Goal: Information Seeking & Learning: Learn about a topic

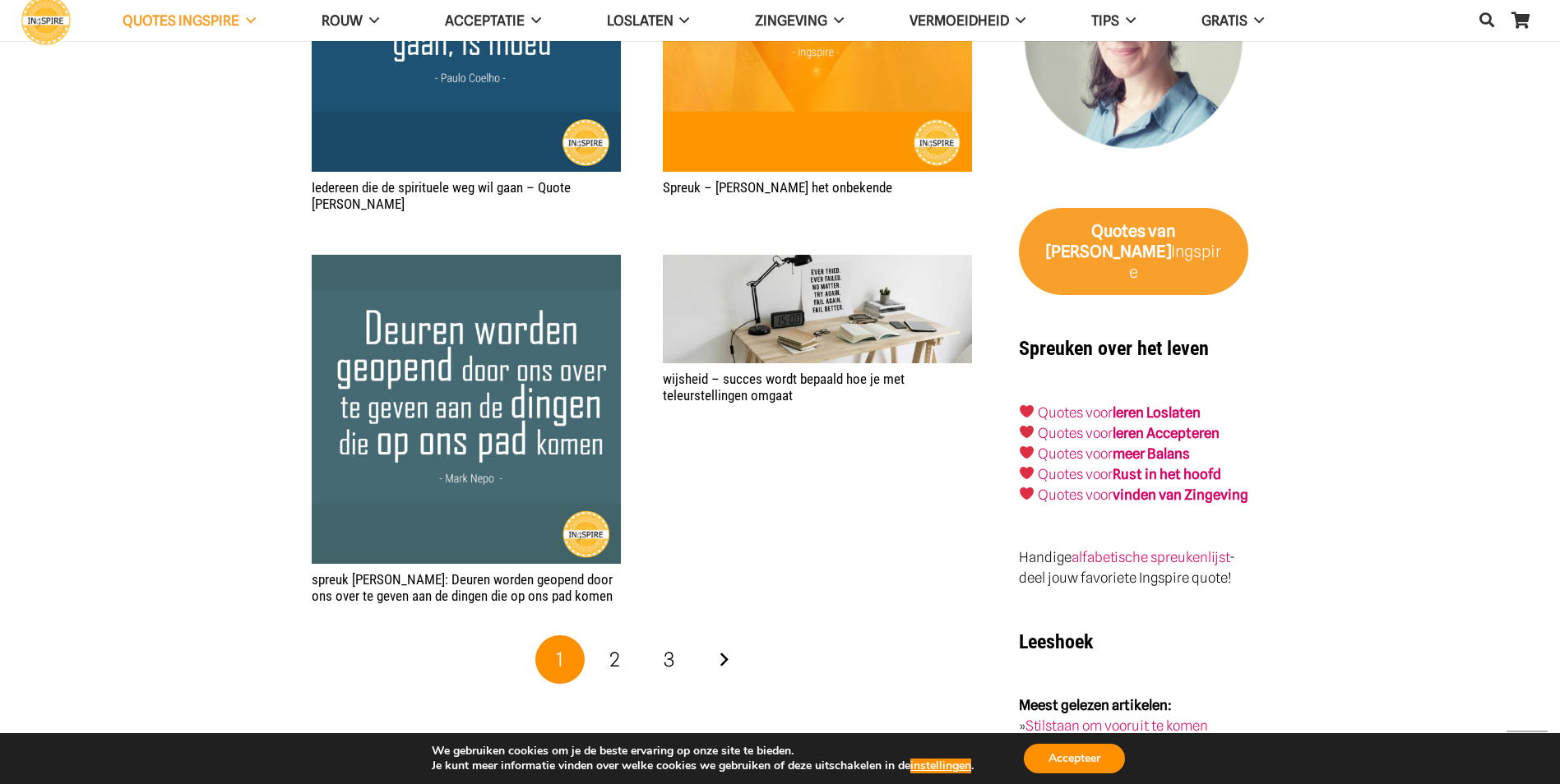
scroll to position [2465, 0]
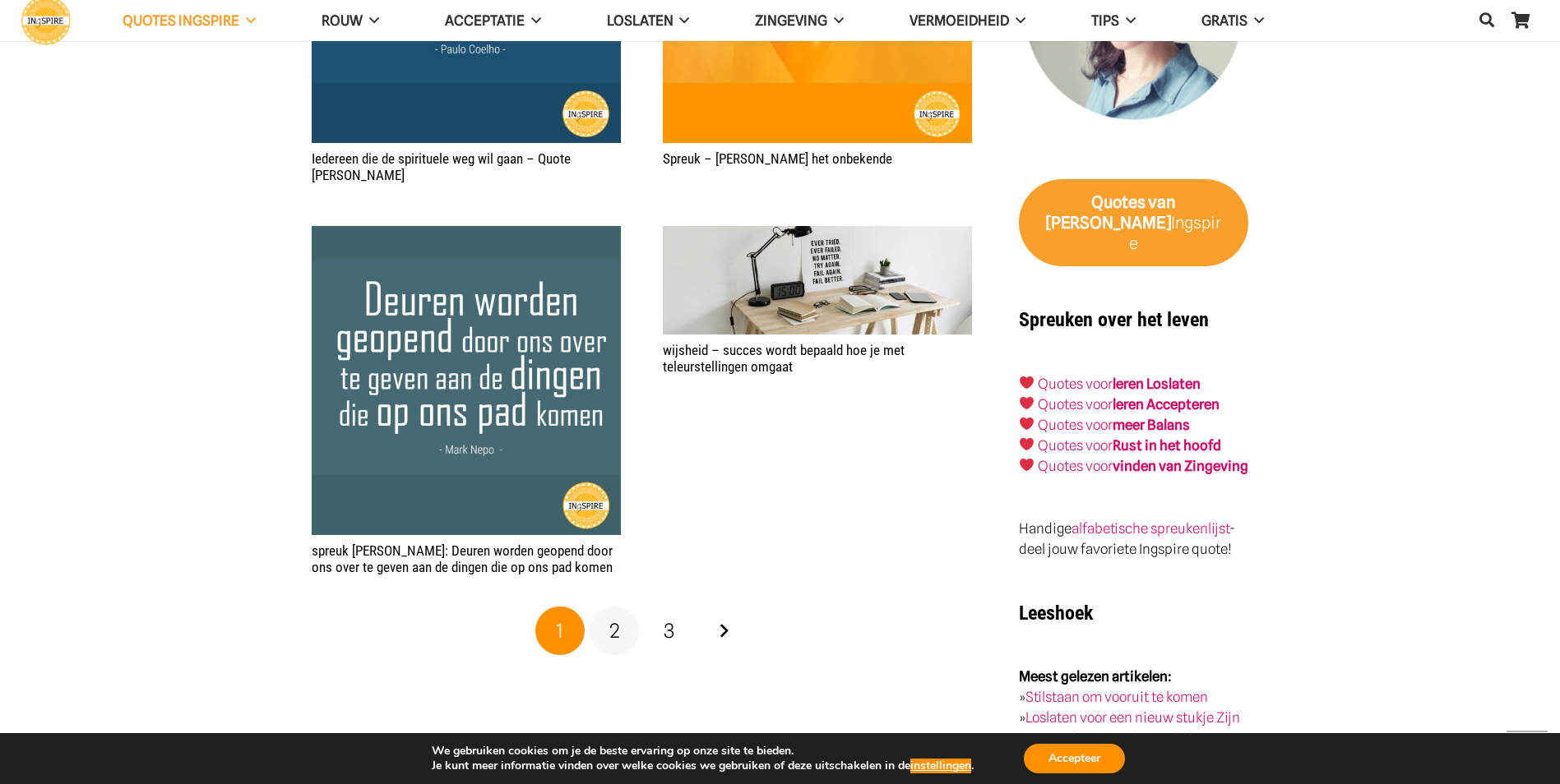
click at [631, 606] on link "2" at bounding box center [614, 631] width 50 height 50
click at [619, 619] on span "2" at bounding box center [614, 630] width 11 height 24
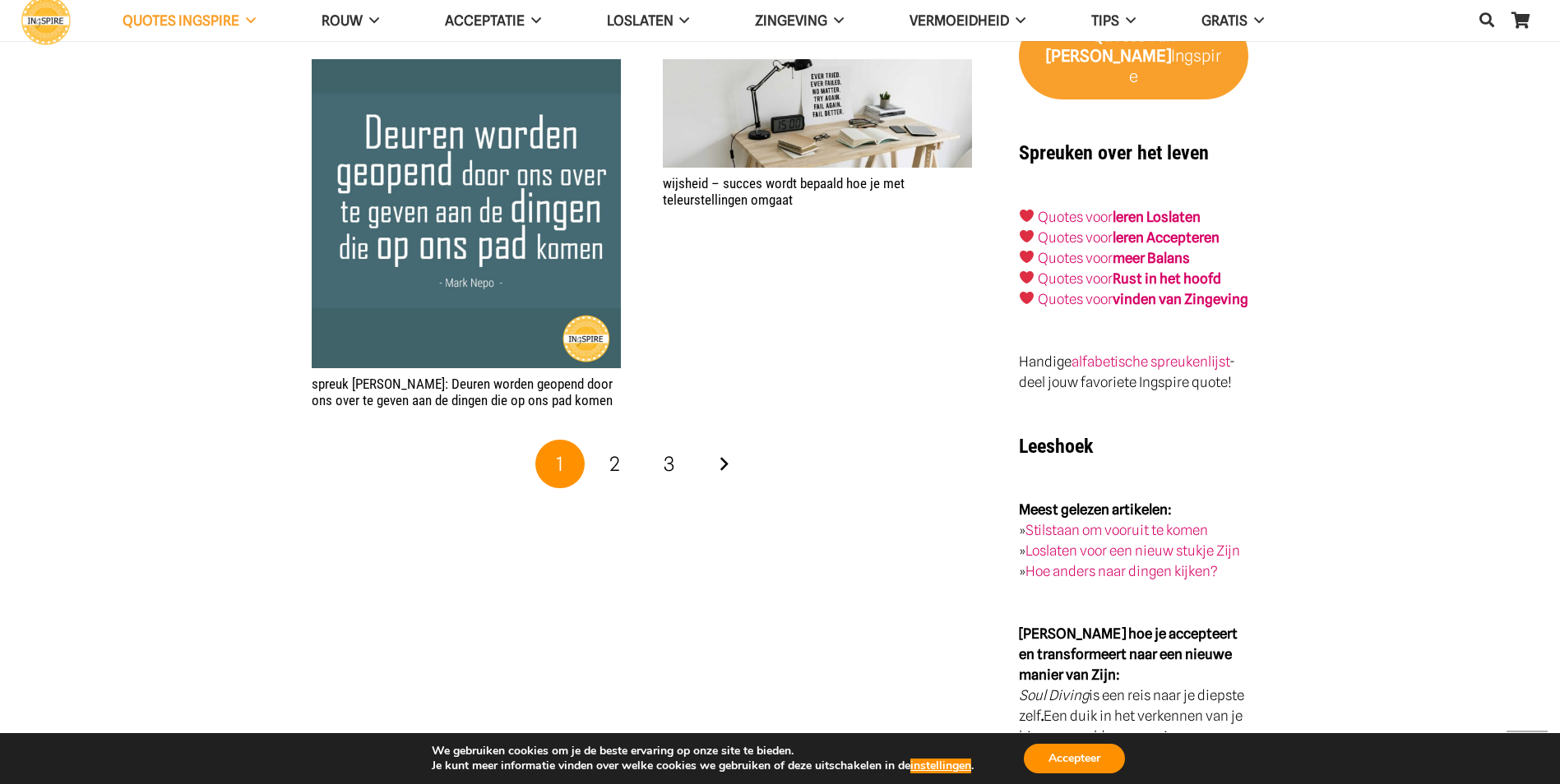
scroll to position [2686, 0]
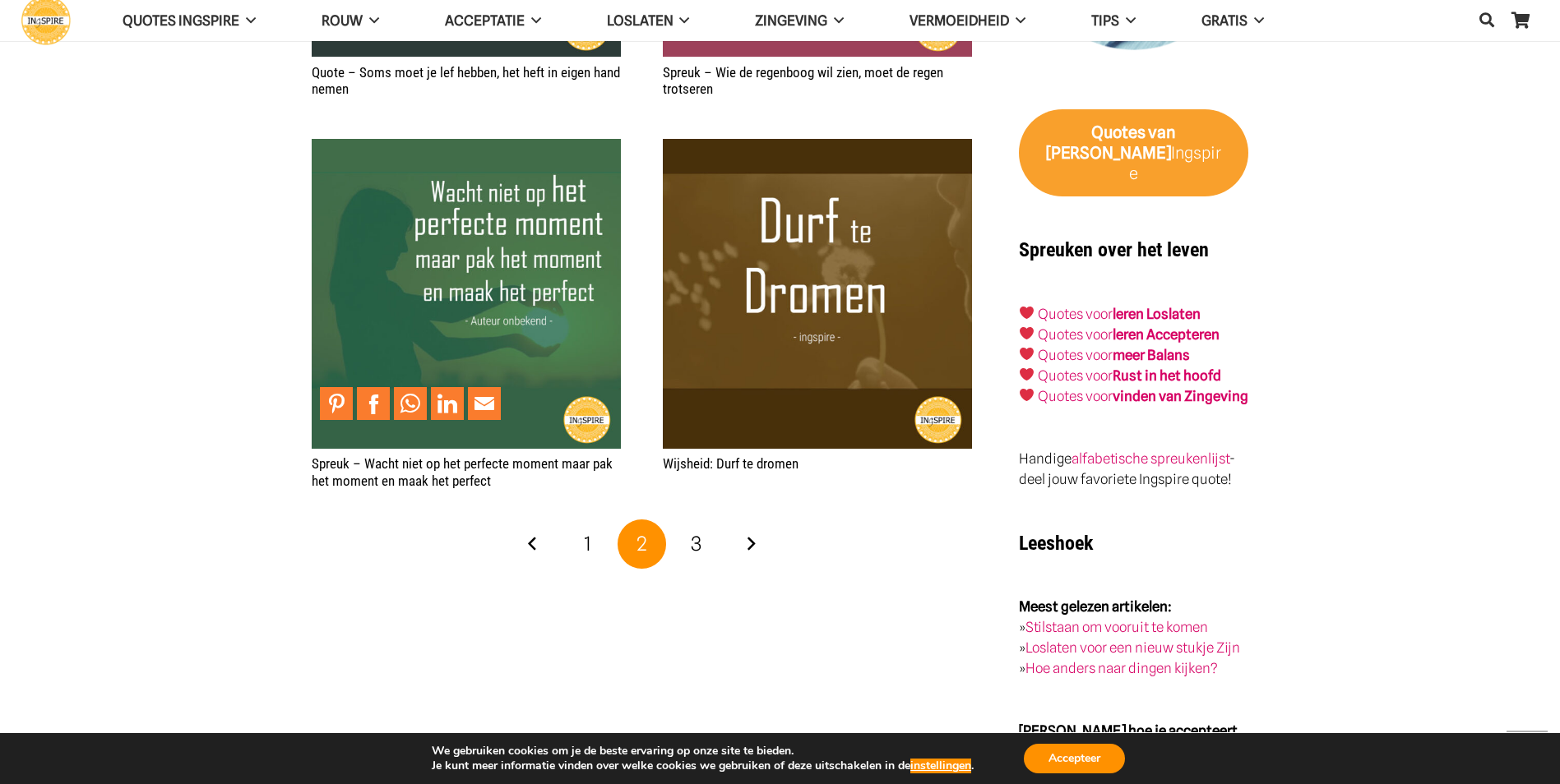
scroll to position [2548, 0]
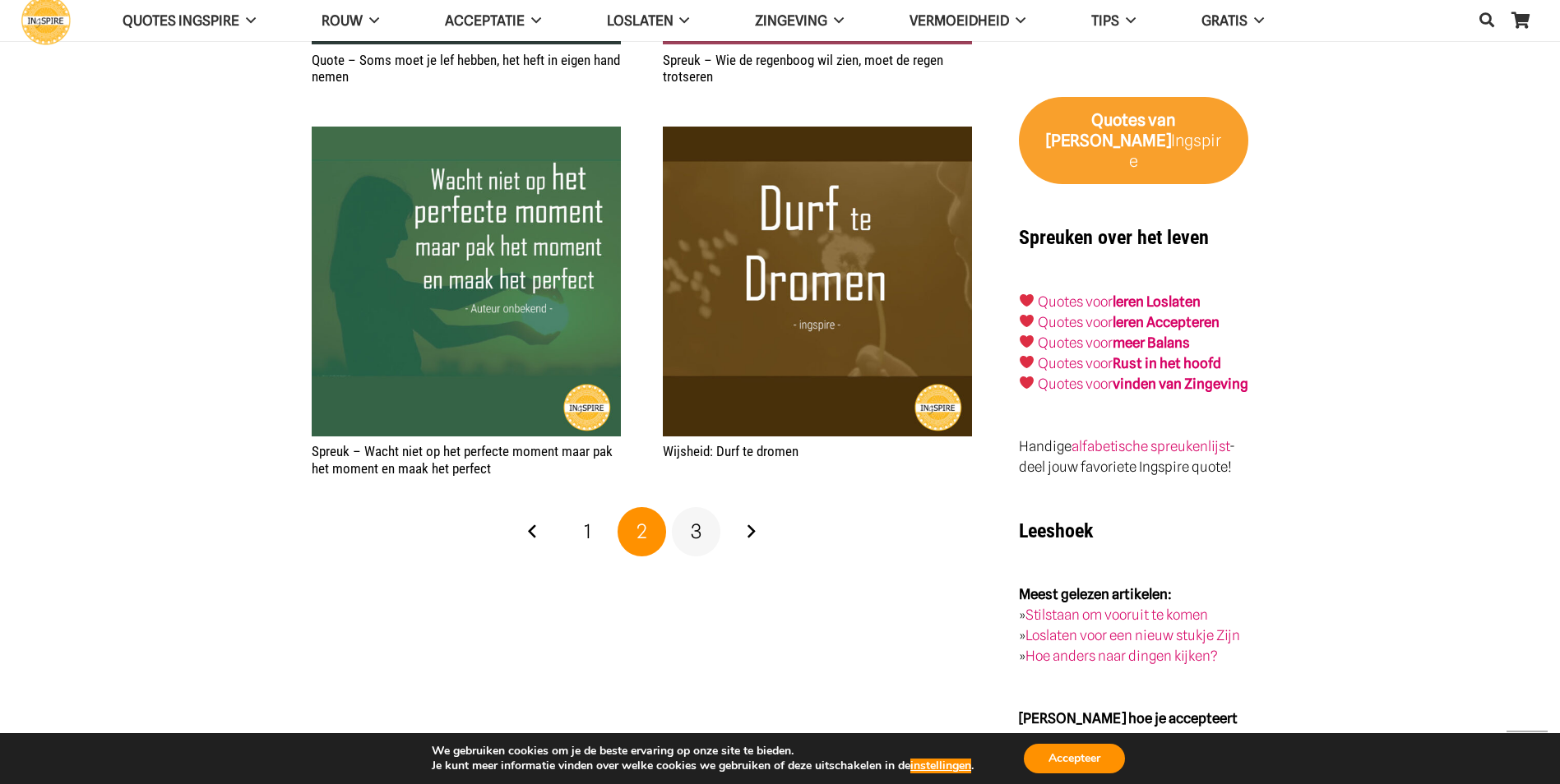
click at [700, 519] on span "3" at bounding box center [696, 531] width 11 height 24
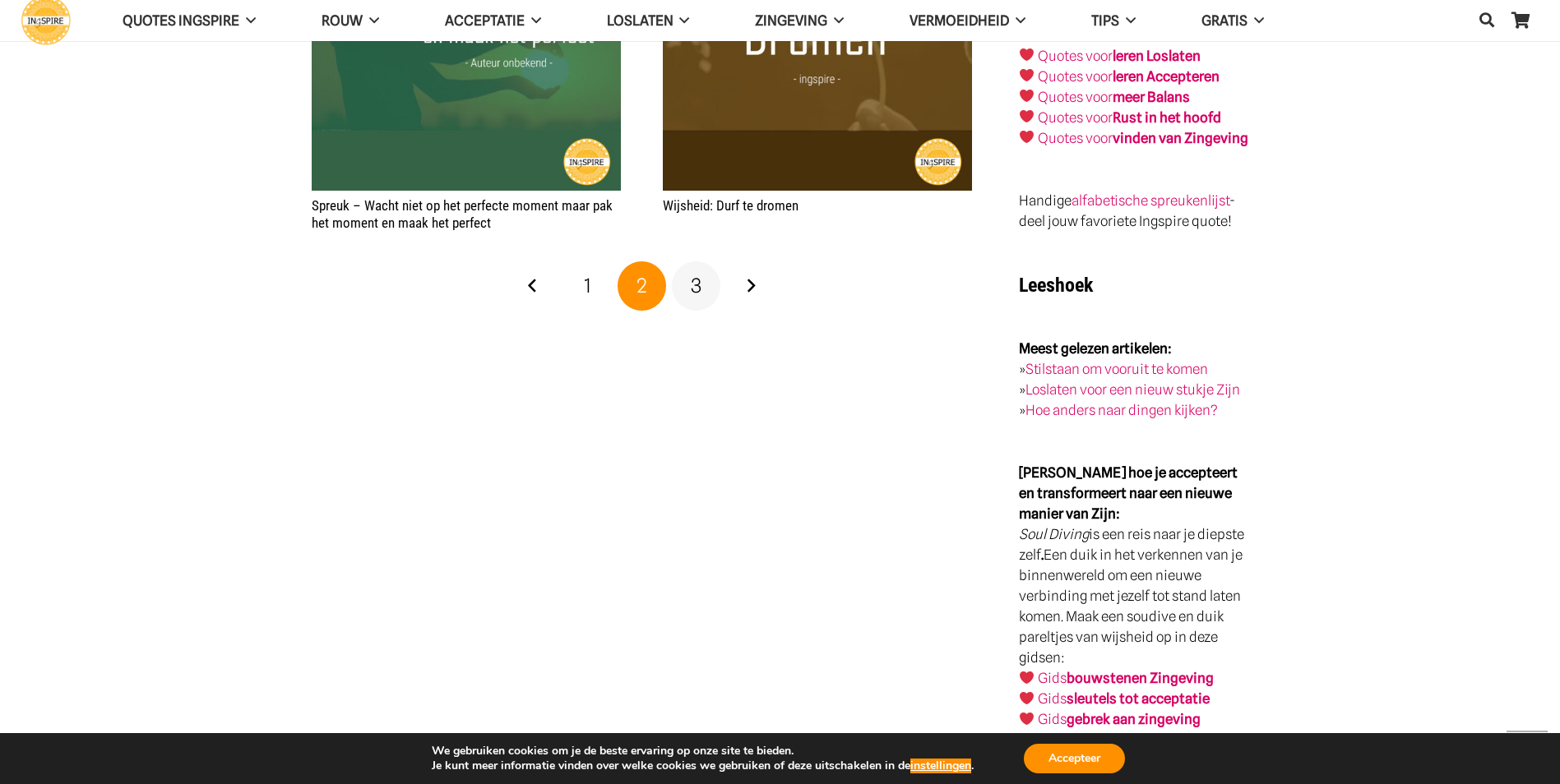
scroll to position [2794, 0]
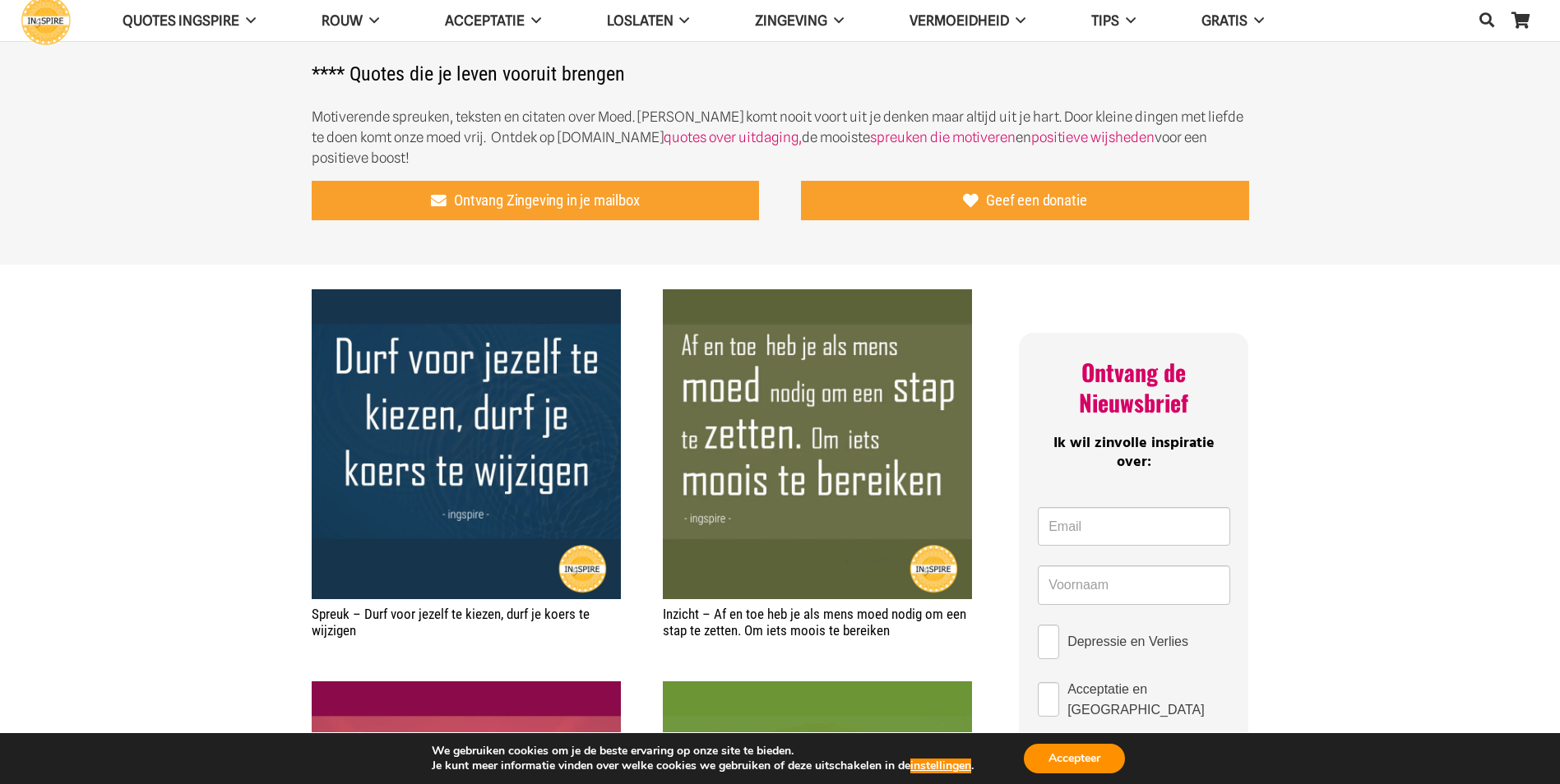
scroll to position [657, 0]
